Goal: Find specific page/section: Find specific page/section

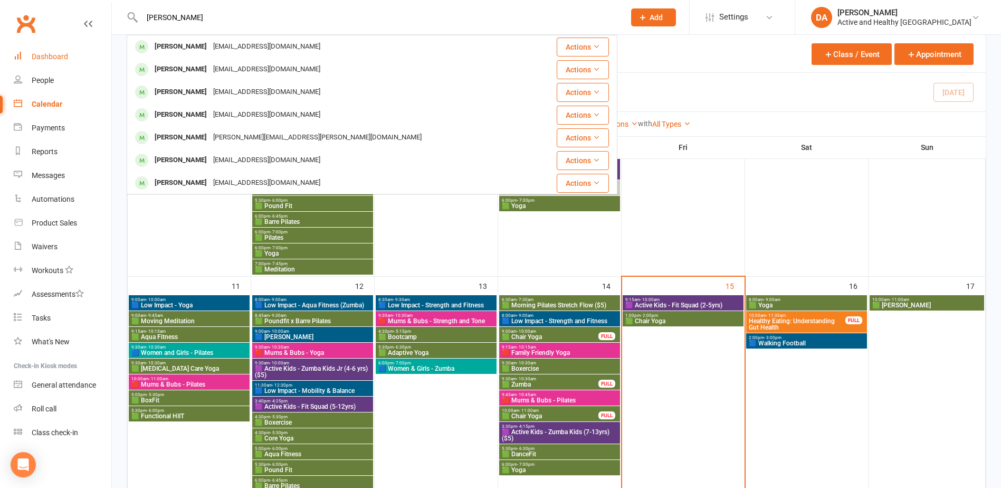
type input "Marlene VanEck"
drag, startPoint x: 832, startPoint y: 318, endPoint x: 839, endPoint y: 314, distance: 8.0
click at [835, 317] on div "10:00am - 11:30am Healthy Eating: Understanding Gut Health FULL" at bounding box center [806, 322] width 121 height 22
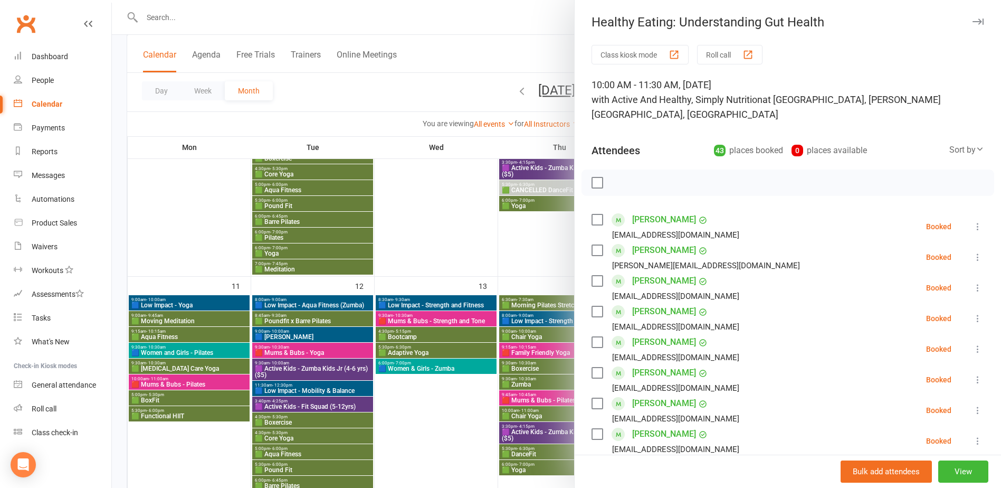
click at [522, 253] on div at bounding box center [556, 244] width 889 height 488
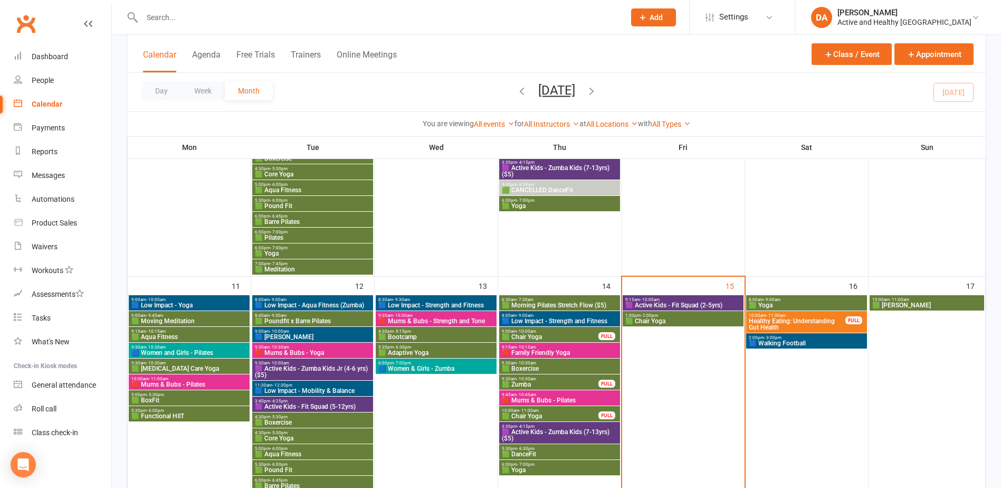
scroll to position [528, 0]
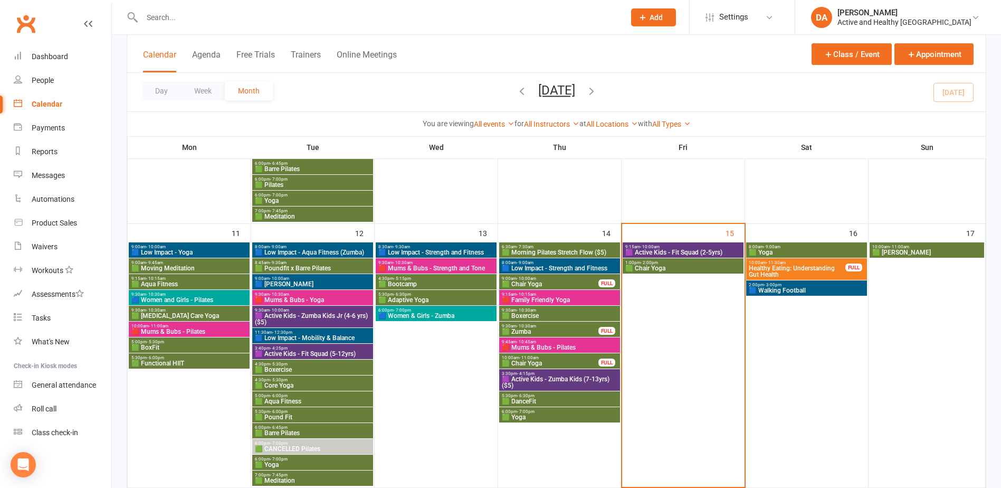
click at [712, 249] on span "🟪 Active Kids - Fit Squad (2-5yrs)" at bounding box center [683, 252] width 117 height 6
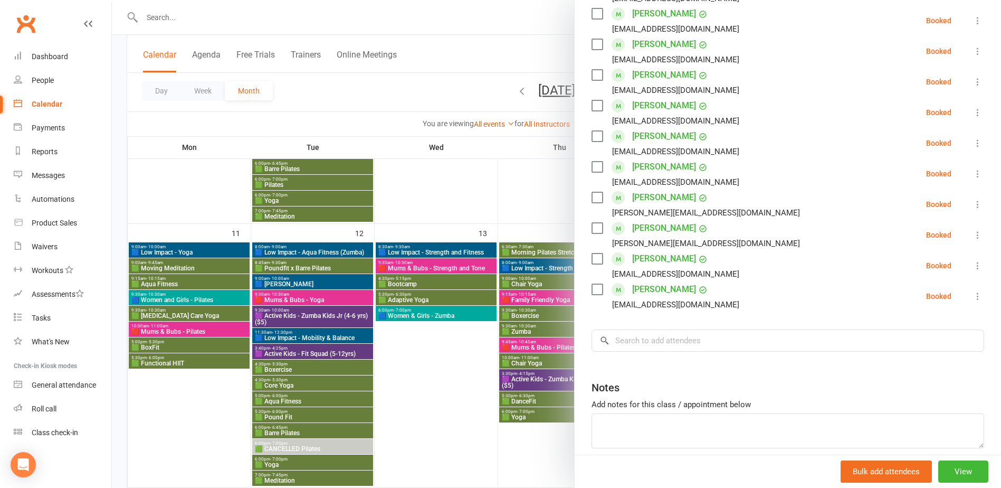
scroll to position [369, 0]
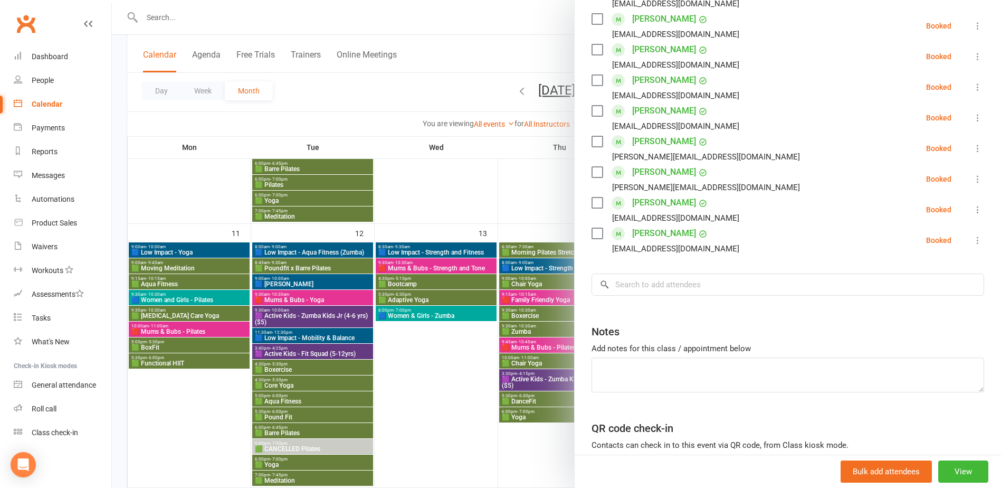
click at [532, 211] on div at bounding box center [556, 244] width 889 height 488
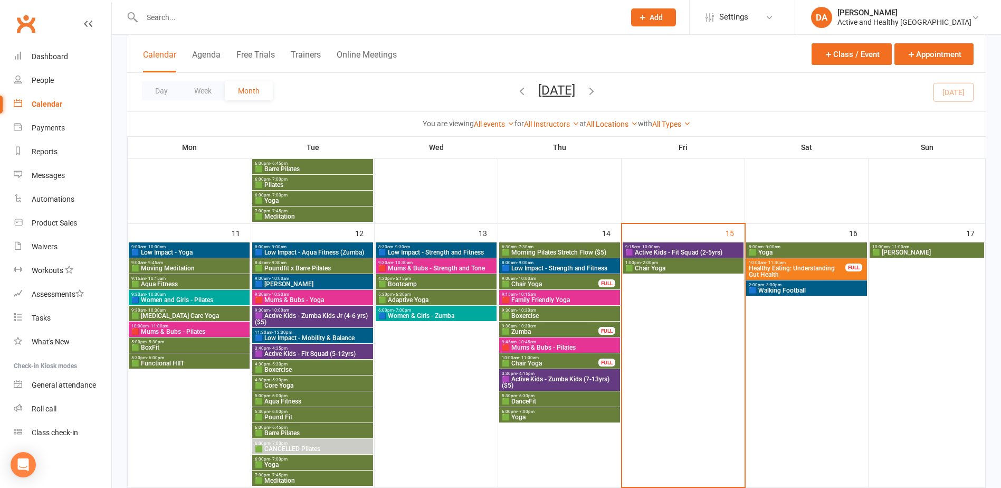
click at [807, 270] on span "Healthy Eating: Understanding Gut Health" at bounding box center [797, 271] width 98 height 13
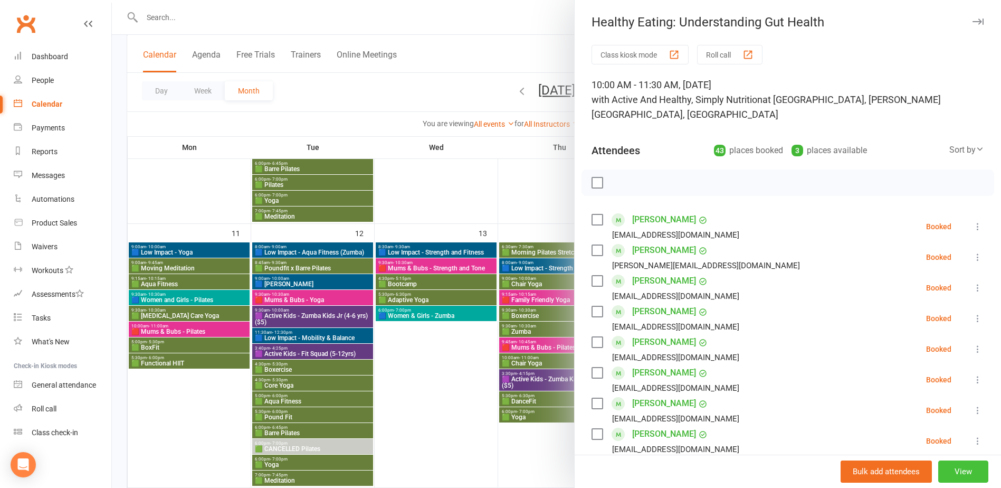
click at [952, 476] on button "View" at bounding box center [963, 471] width 50 height 22
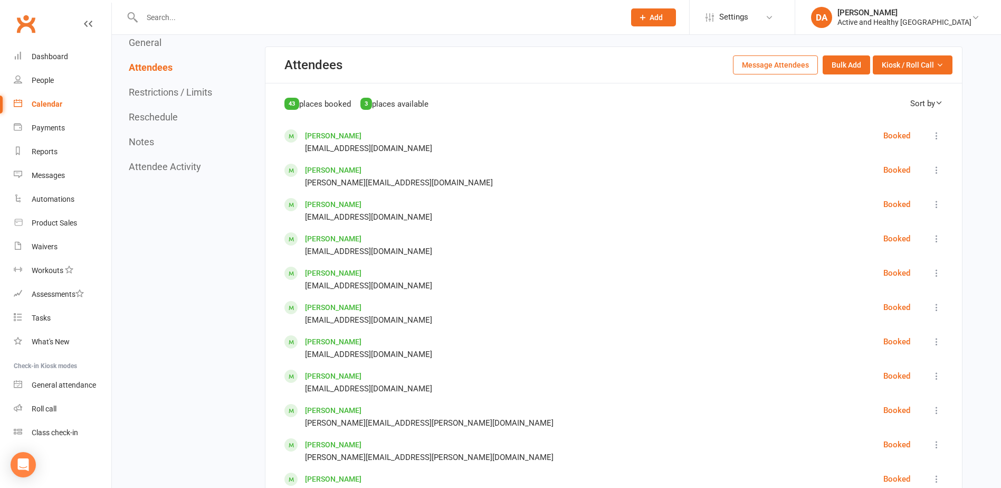
scroll to position [633, 0]
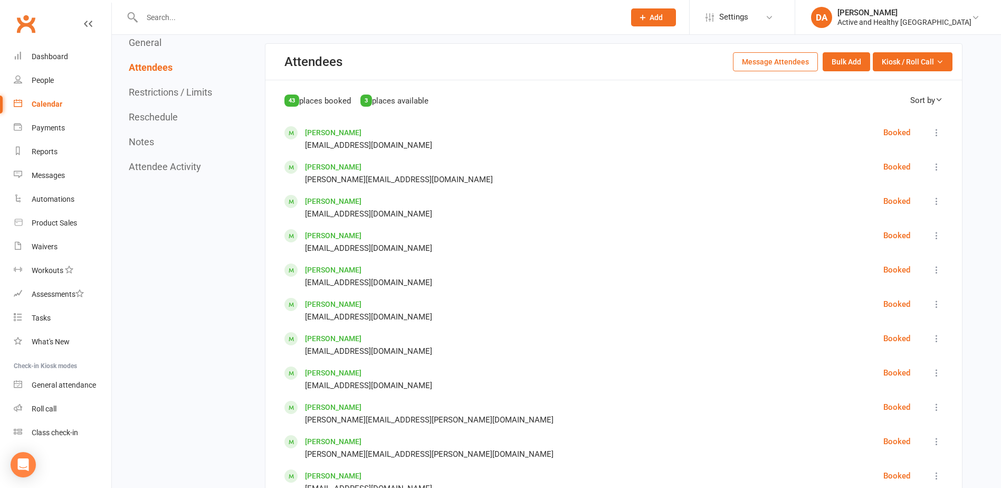
drag, startPoint x: 335, startPoint y: 180, endPoint x: 321, endPoint y: 190, distance: 17.1
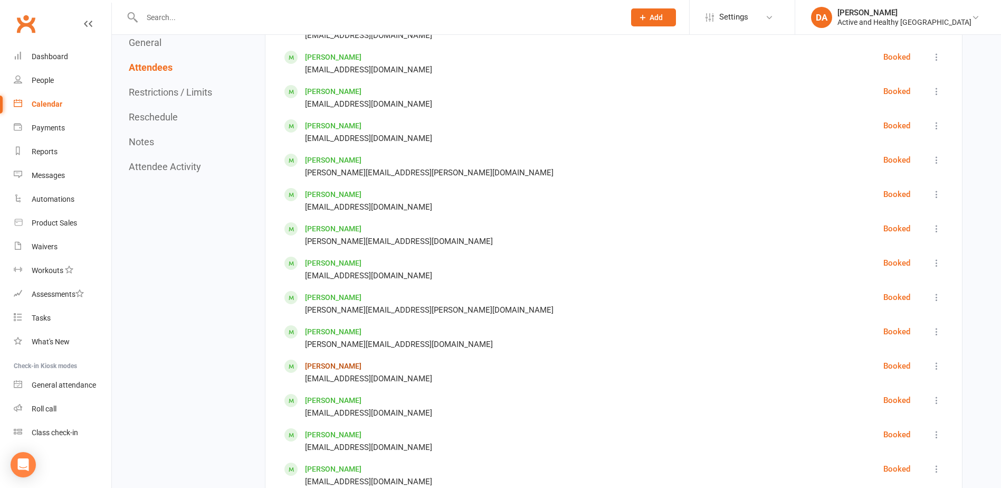
scroll to position [1636, 0]
drag, startPoint x: 314, startPoint y: 461, endPoint x: 307, endPoint y: 453, distance: 10.8
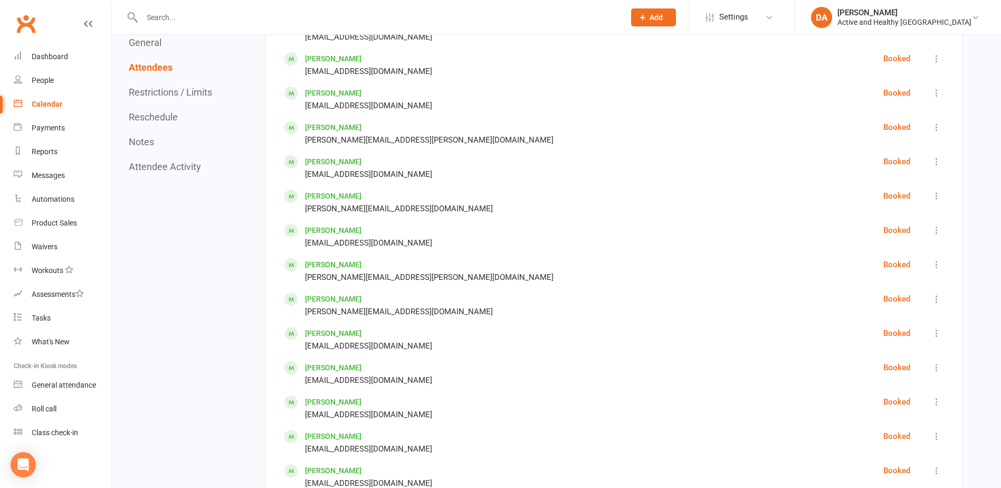
scroll to position [1372, 0]
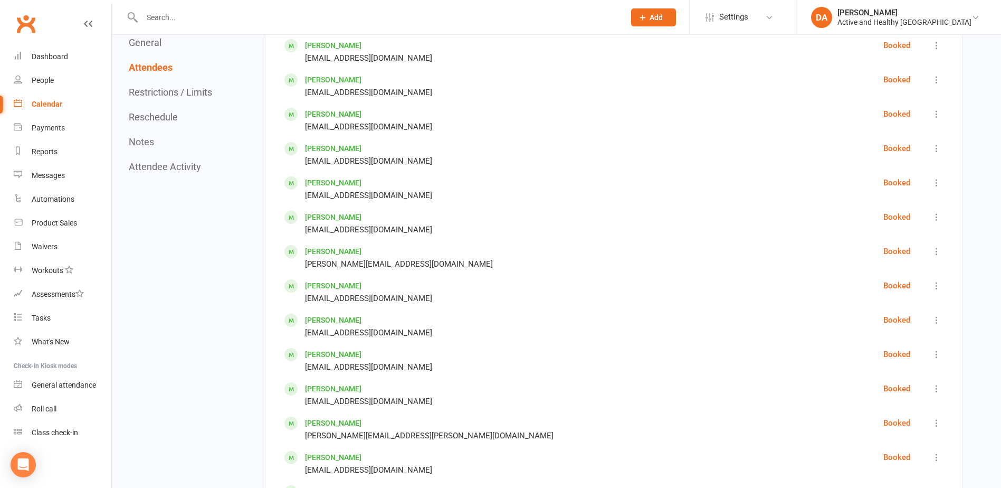
click at [54, 98] on link "Calendar" at bounding box center [63, 104] width 98 height 24
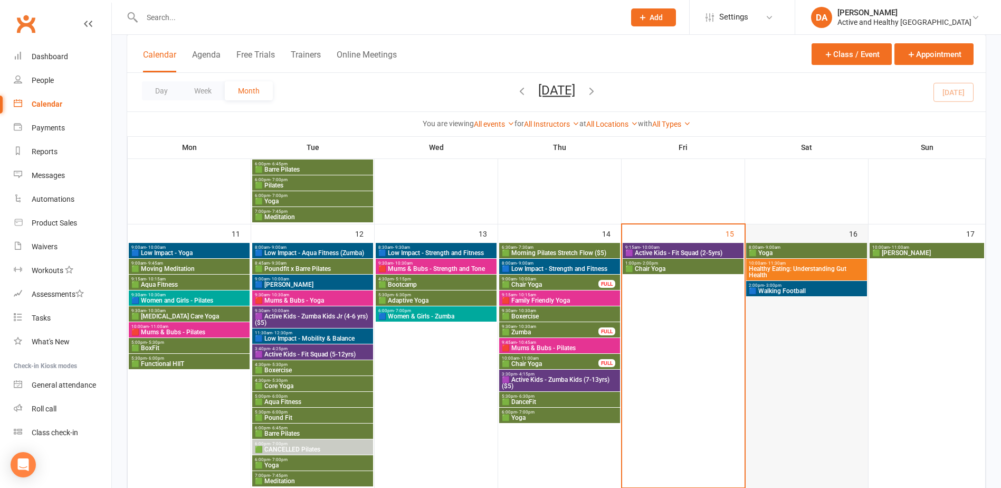
scroll to position [528, 0]
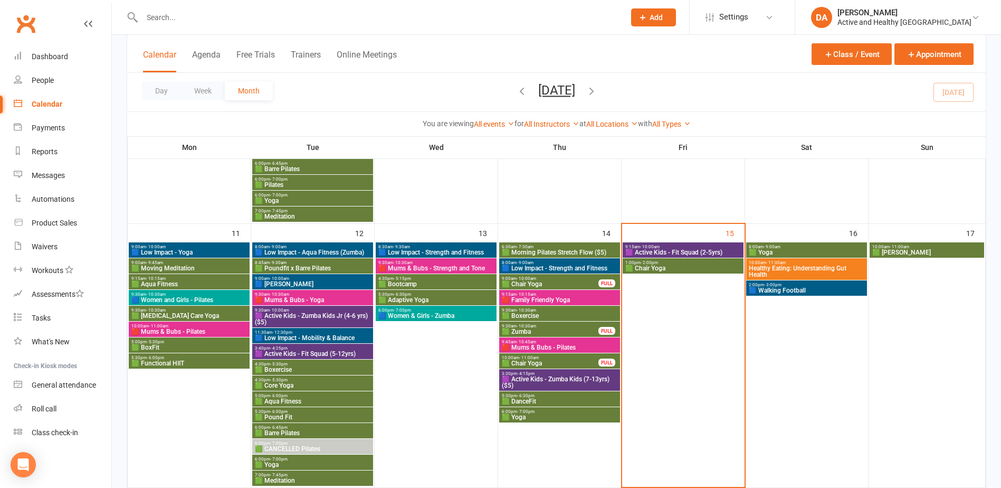
click at [206, 19] on input "text" at bounding box center [378, 17] width 479 height 15
paste input "Laura Ballinger"
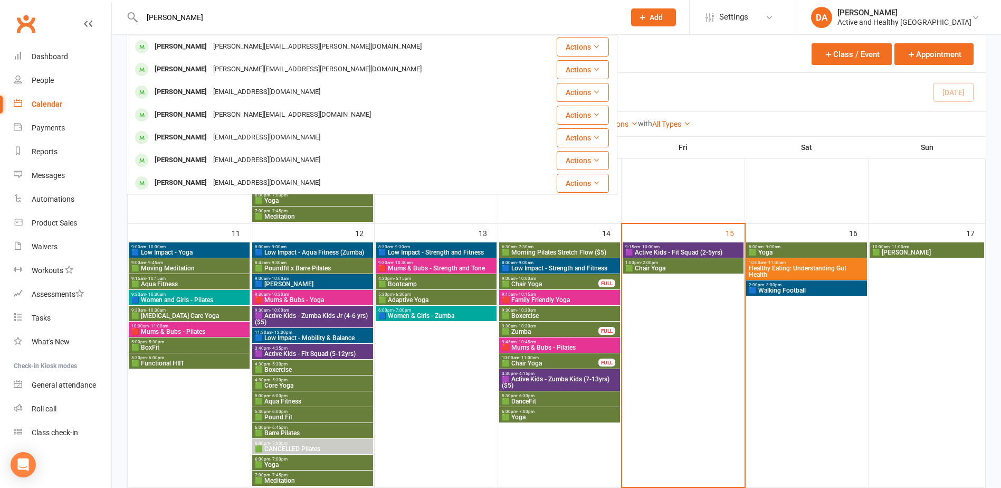
type input "Laura Ballinger"
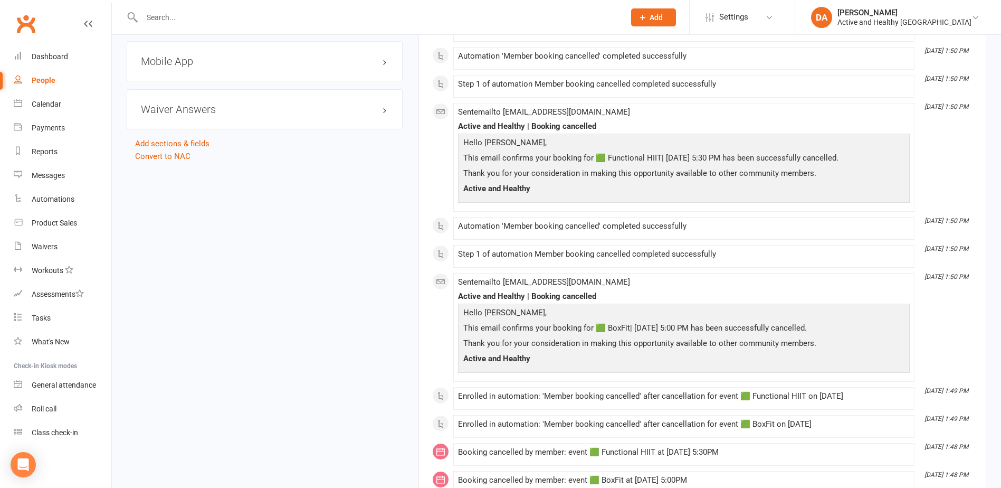
scroll to position [1003, 0]
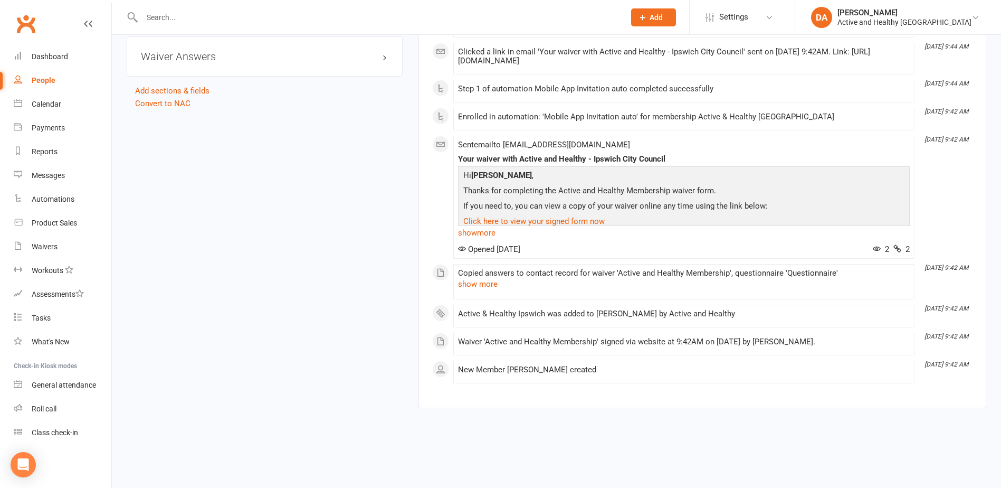
scroll to position [814, 0]
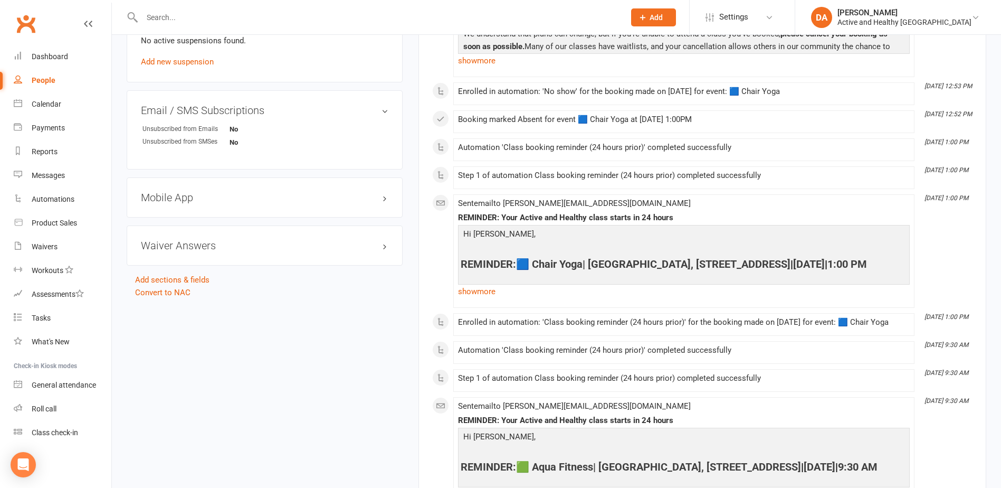
scroll to position [950, 0]
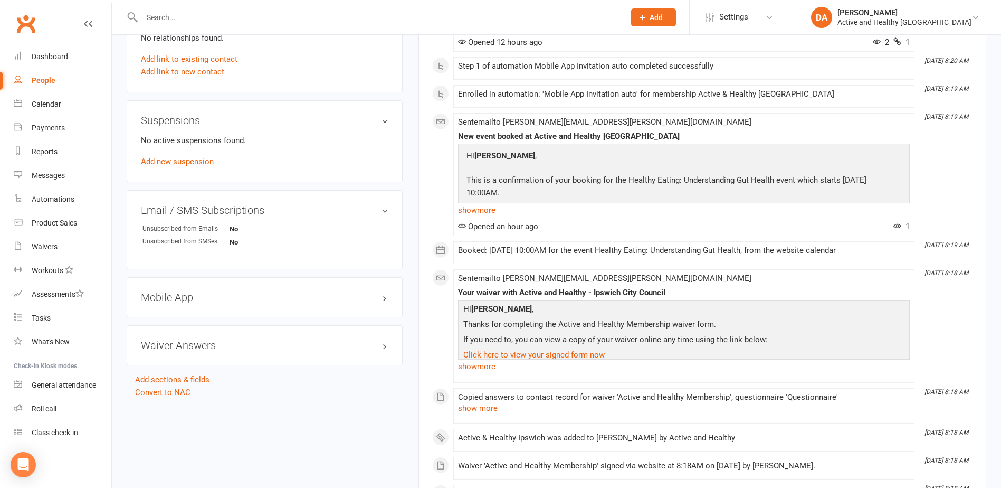
scroll to position [650, 0]
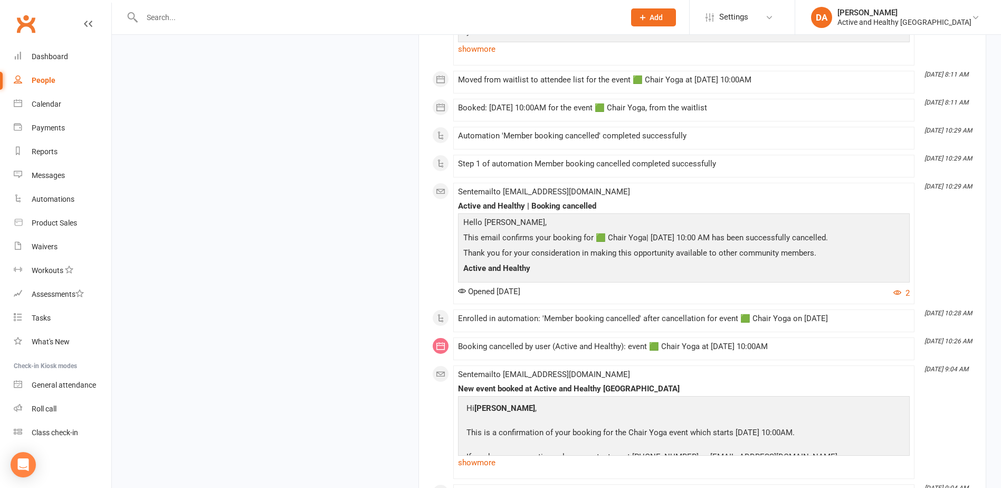
scroll to position [1503, 0]
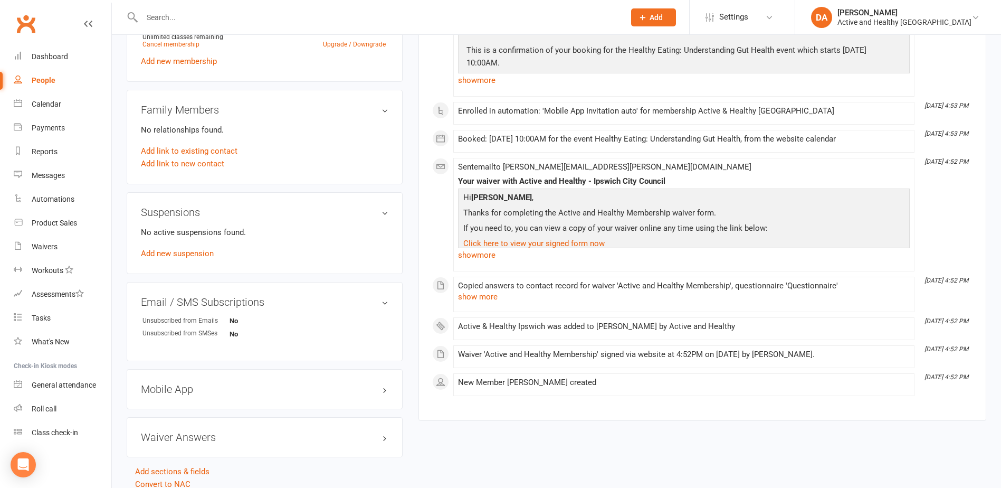
scroll to position [419, 0]
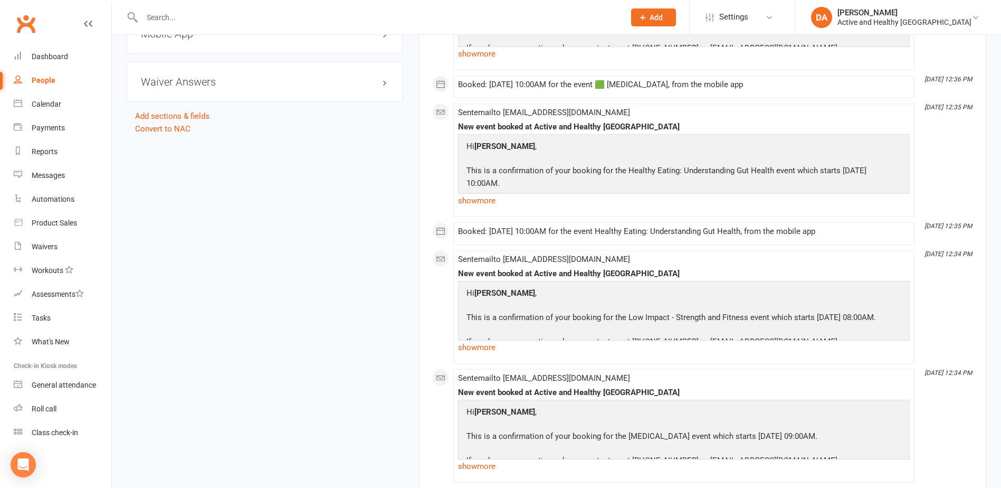
scroll to position [791, 0]
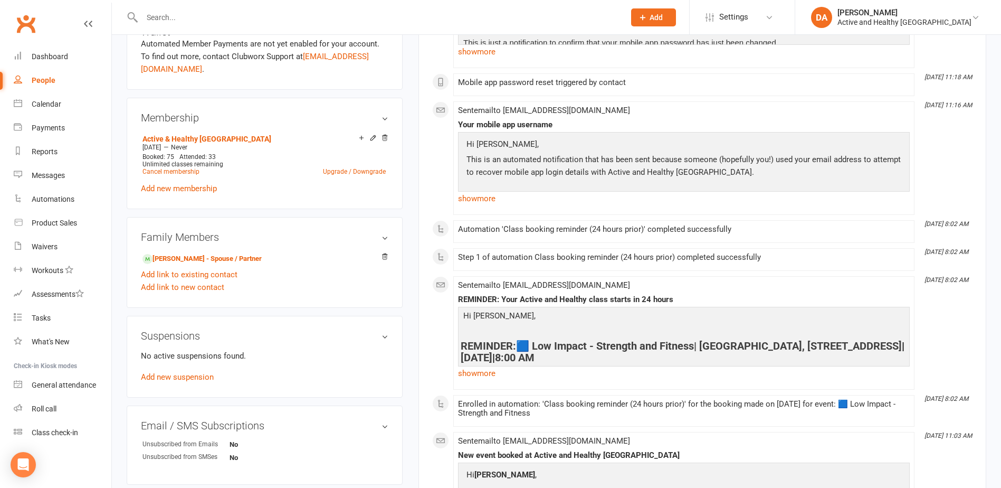
scroll to position [369, 0]
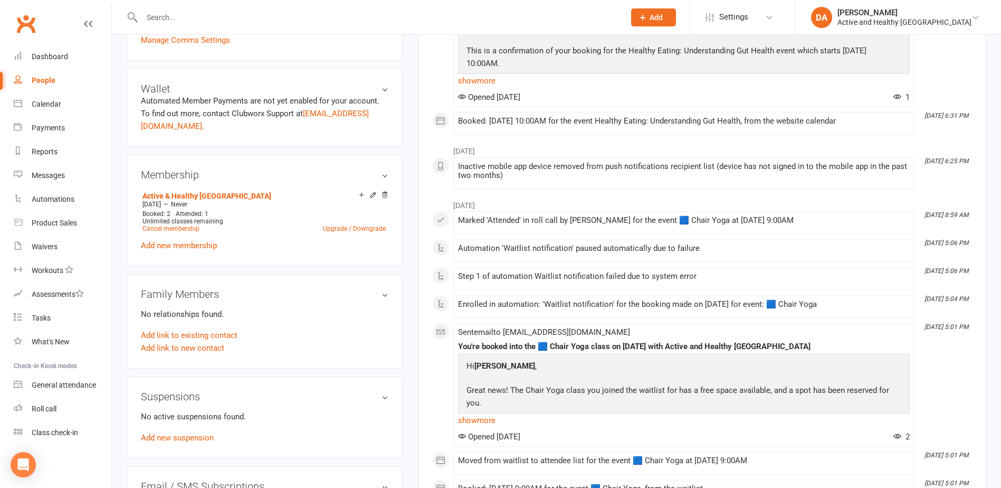
scroll to position [475, 0]
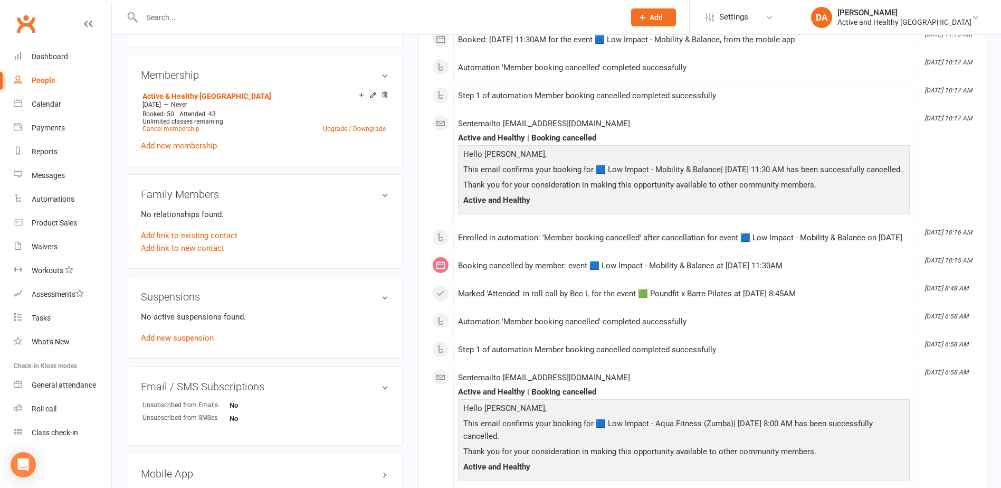
scroll to position [369, 0]
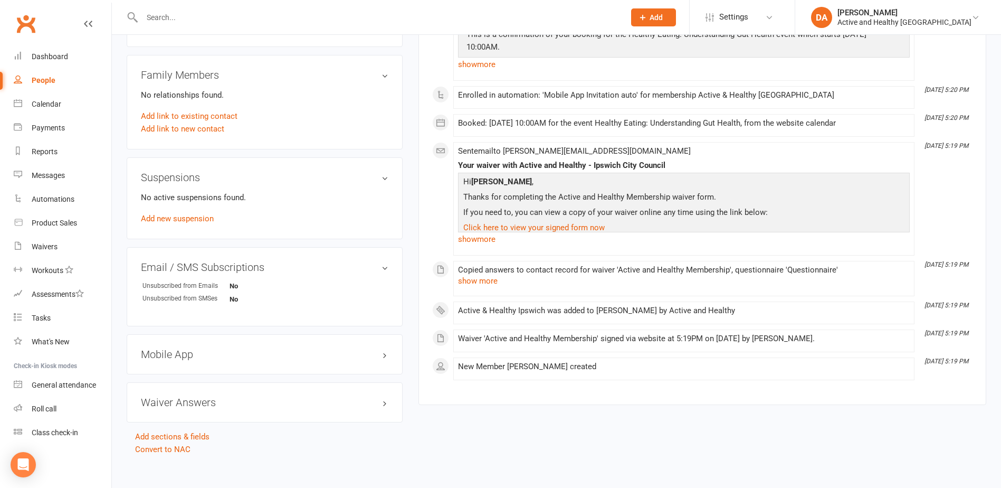
scroll to position [472, 0]
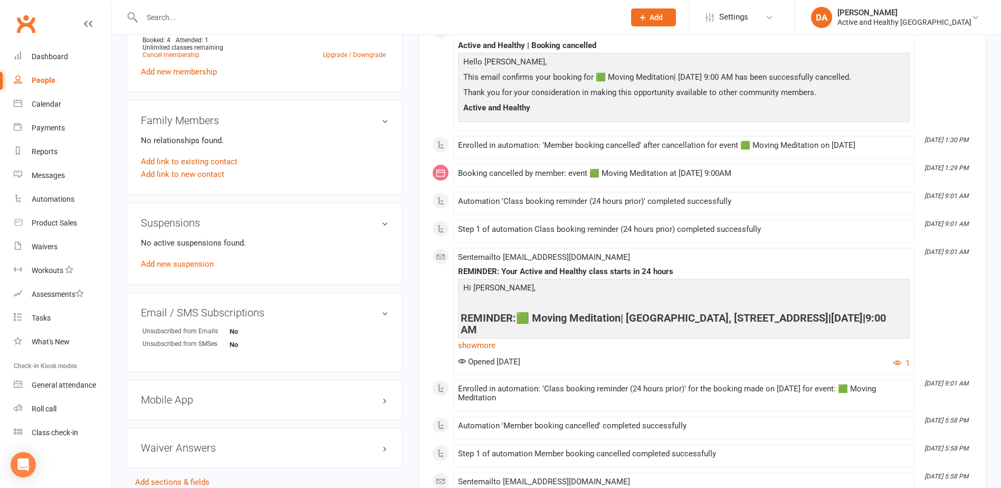
scroll to position [422, 0]
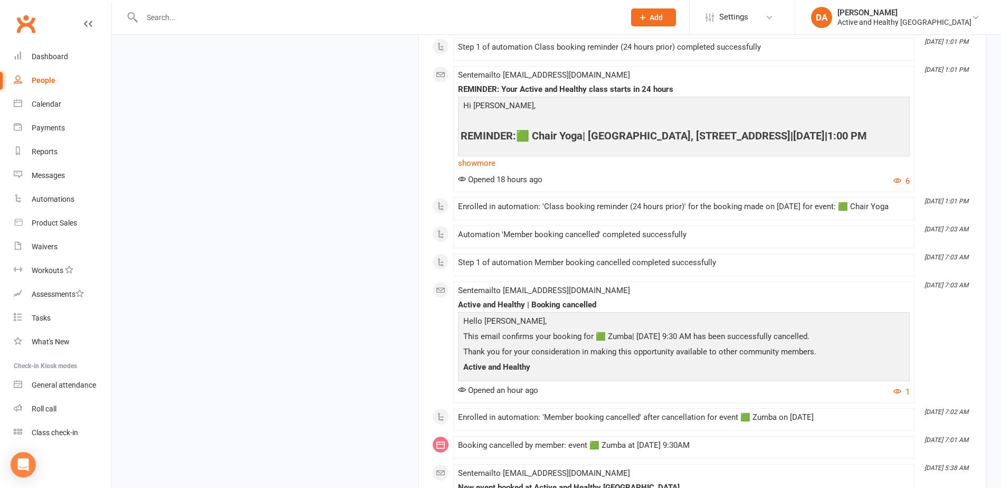
scroll to position [1161, 0]
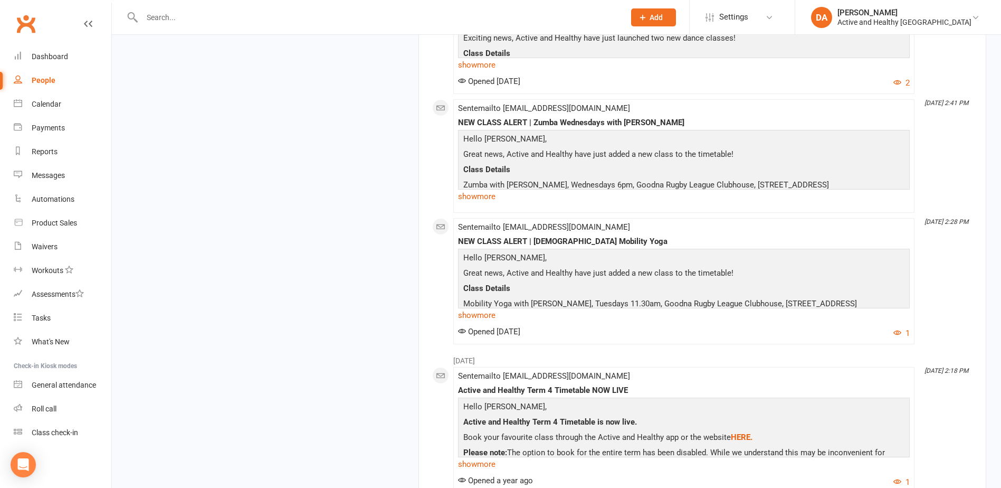
scroll to position [1477, 0]
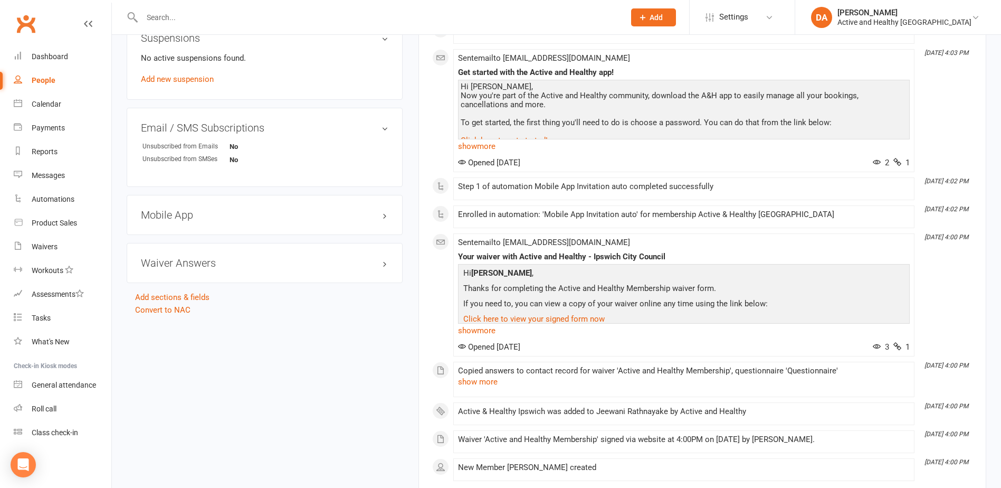
scroll to position [705, 0]
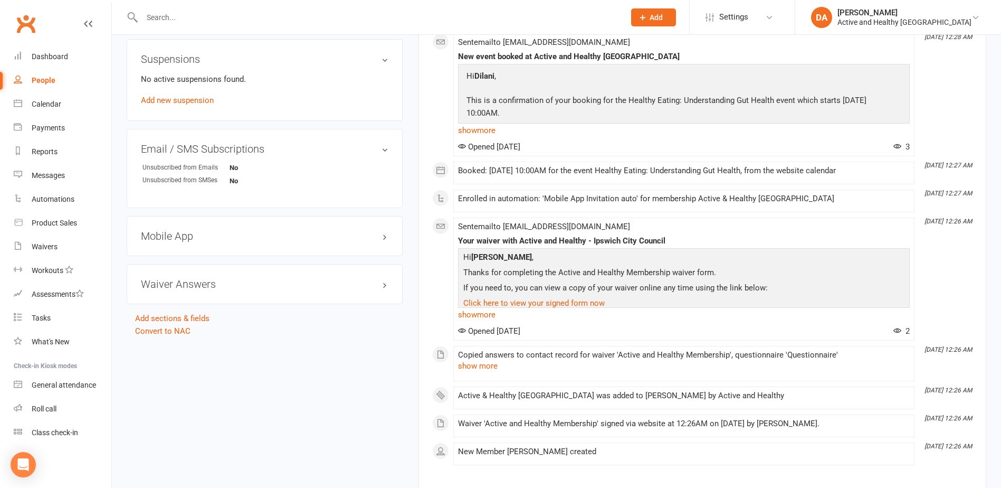
scroll to position [660, 0]
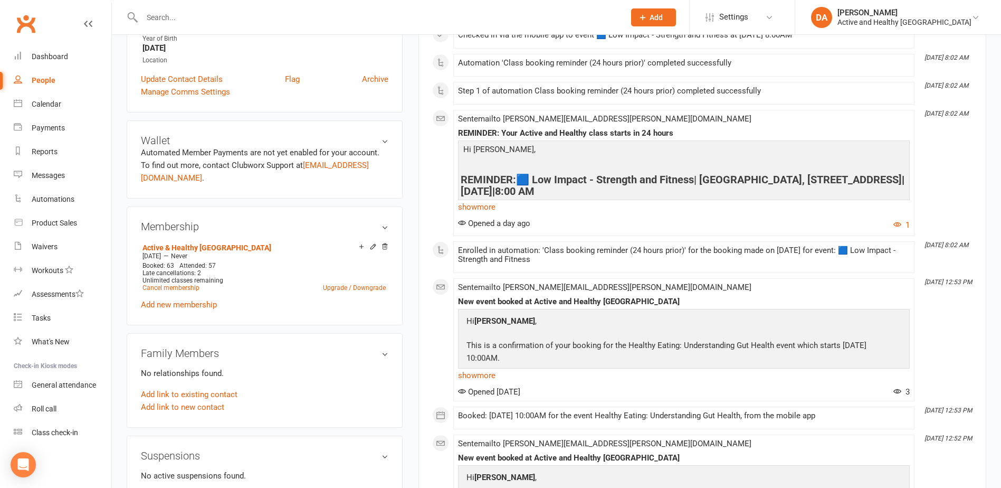
scroll to position [317, 0]
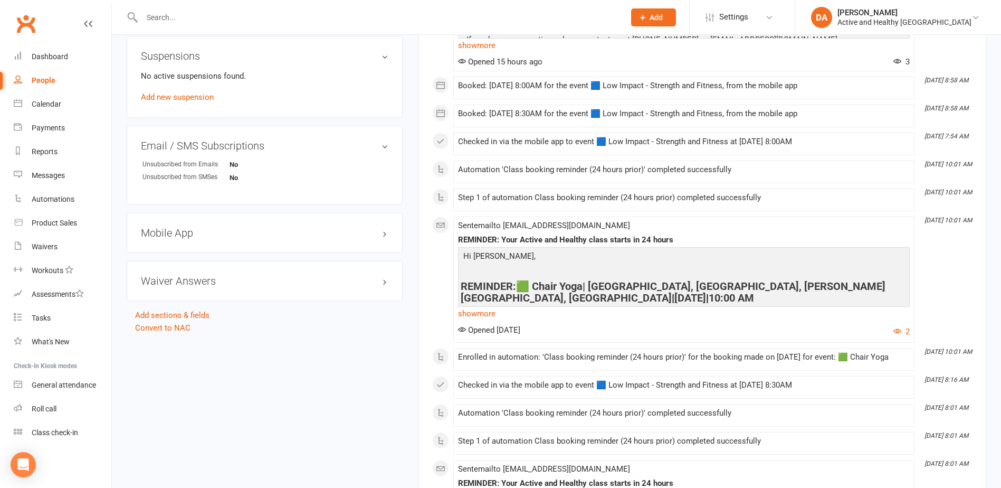
scroll to position [791, 0]
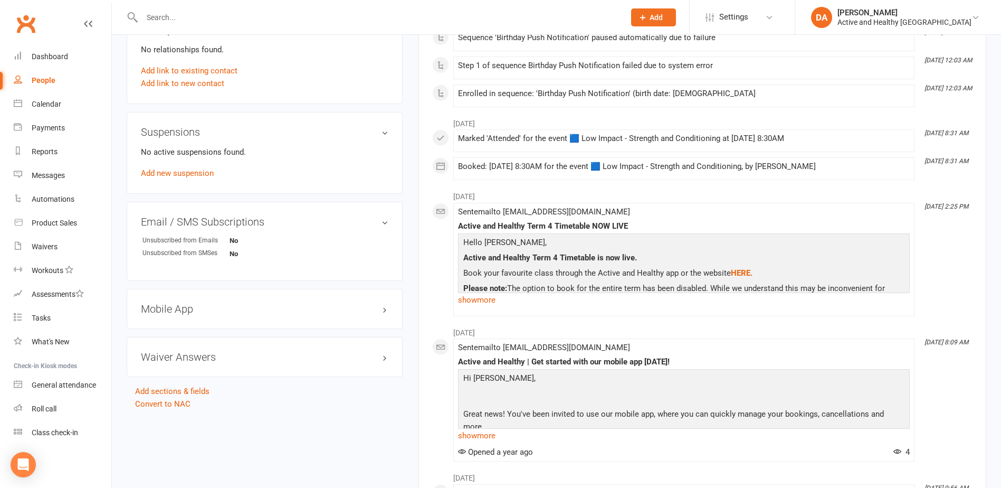
scroll to position [739, 0]
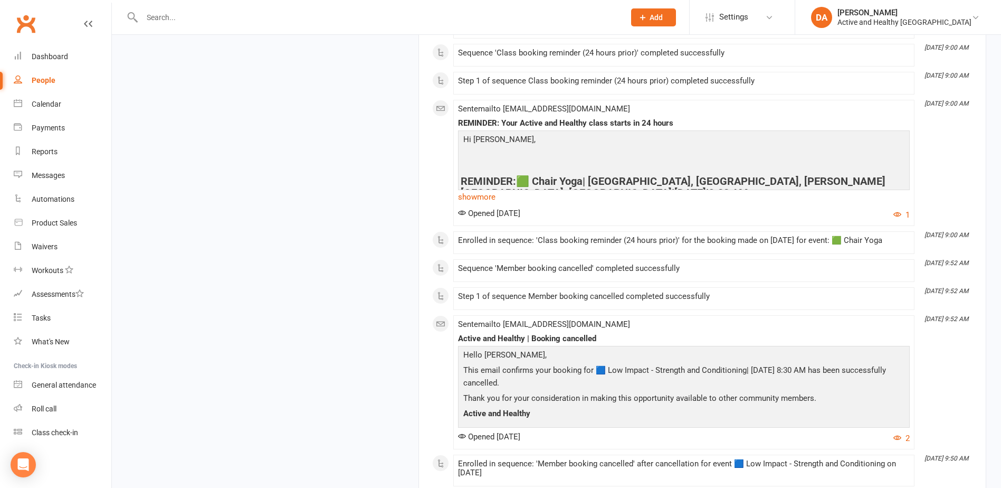
scroll to position [1583, 0]
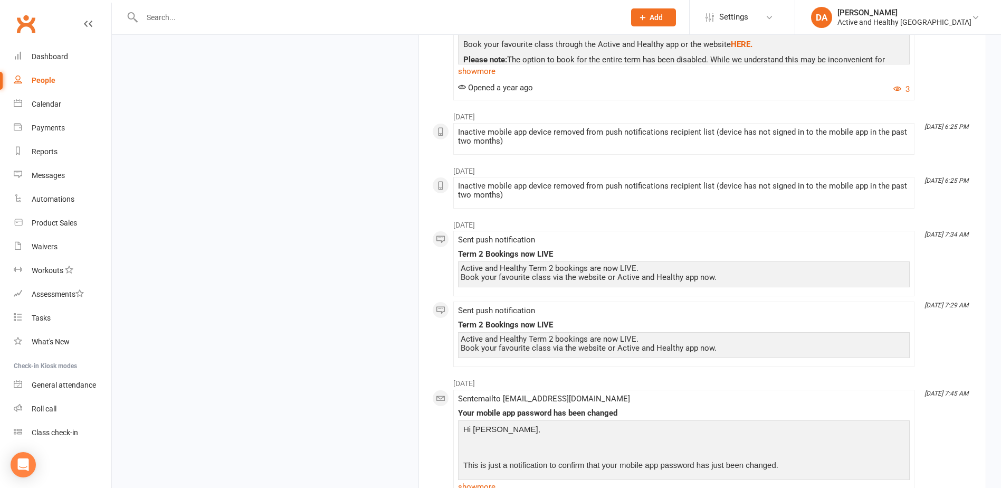
scroll to position [1266, 0]
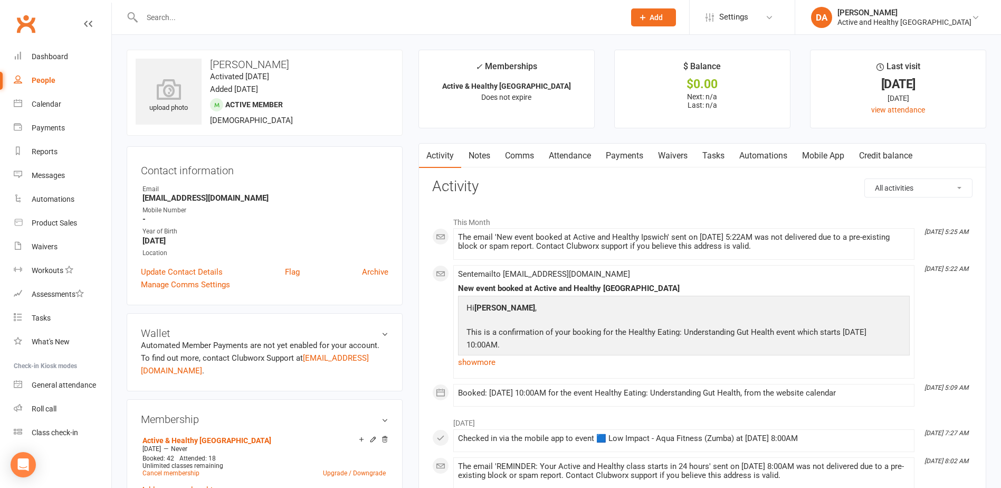
drag, startPoint x: 612, startPoint y: 104, endPoint x: 558, endPoint y: -44, distance: 158.2
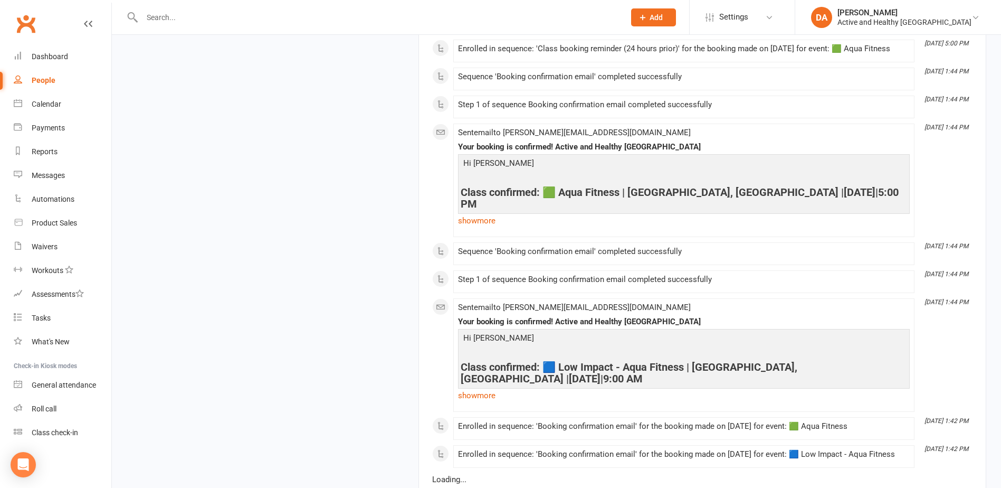
scroll to position [1583, 0]
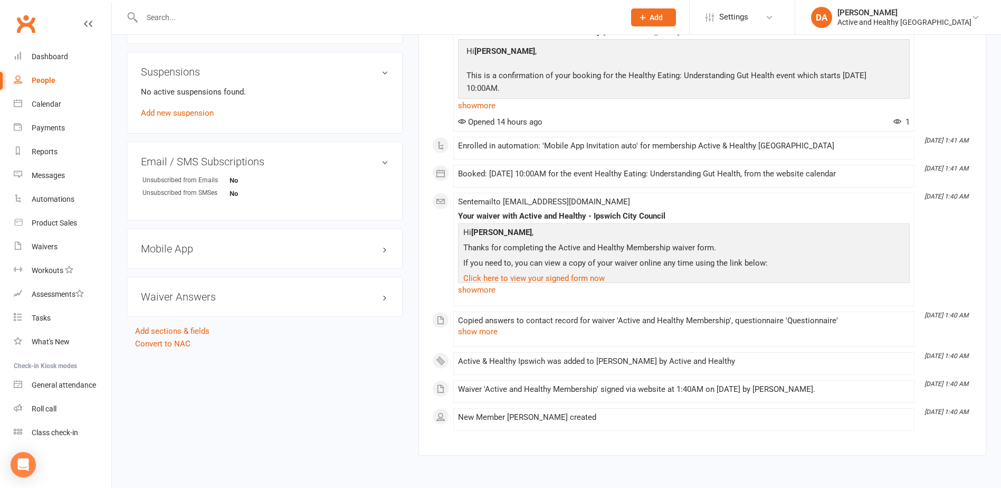
scroll to position [604, 0]
